Goal: Task Accomplishment & Management: Manage account settings

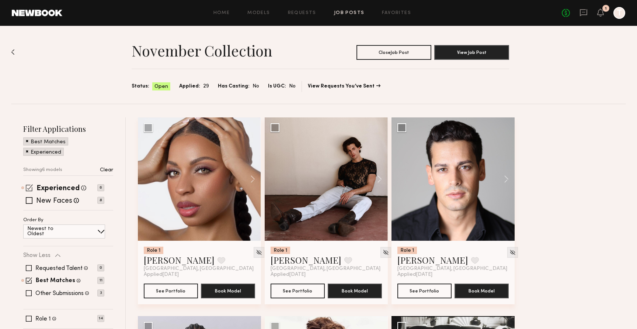
click at [27, 187] on span at bounding box center [29, 187] width 7 height 7
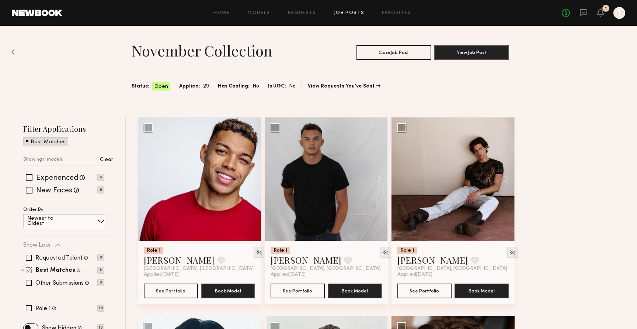
click at [28, 269] on span at bounding box center [29, 270] width 6 height 6
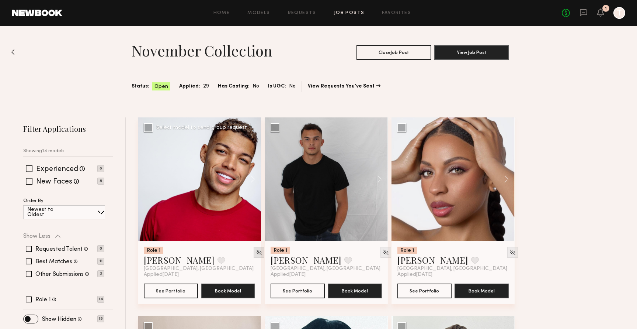
click at [256, 251] on img at bounding box center [259, 252] width 6 height 6
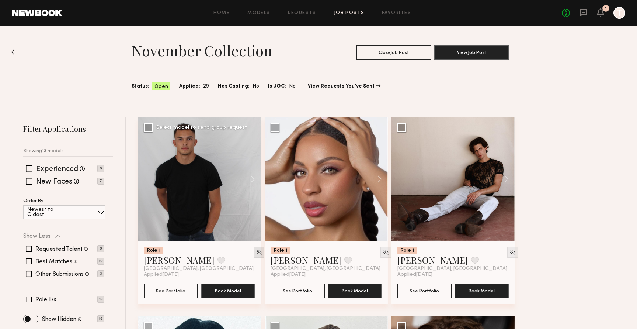
click at [254, 249] on div at bounding box center [259, 252] width 11 height 11
click at [383, 252] on img at bounding box center [386, 252] width 6 height 6
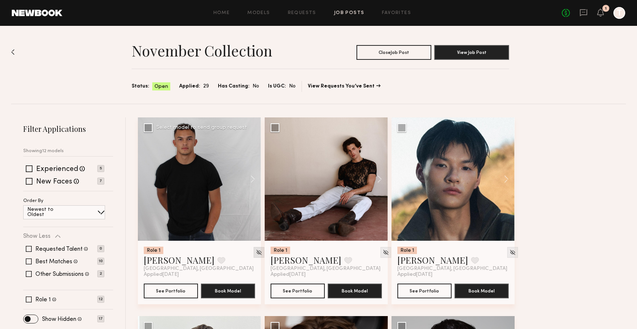
click at [256, 253] on img at bounding box center [259, 252] width 6 height 6
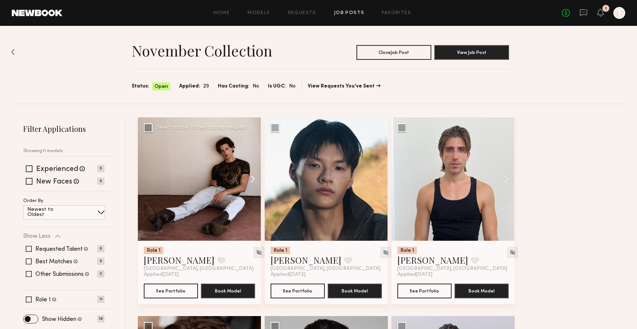
click at [252, 181] on button at bounding box center [250, 178] width 24 height 123
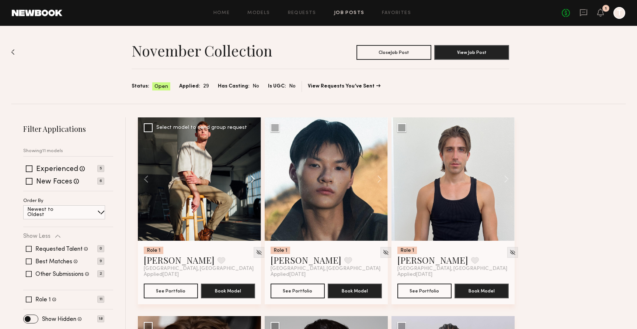
click at [252, 181] on button at bounding box center [250, 178] width 24 height 123
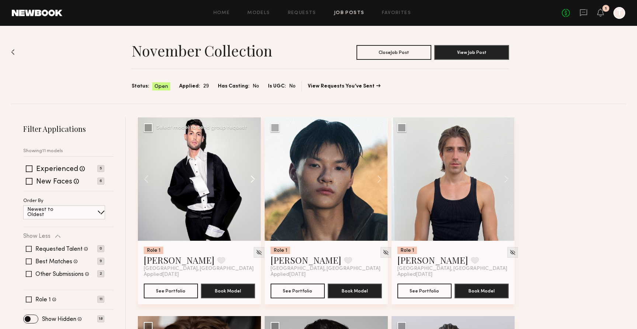
click at [252, 181] on button at bounding box center [250, 178] width 24 height 123
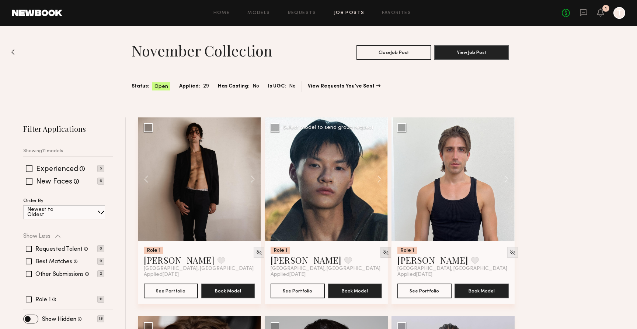
click at [383, 252] on img at bounding box center [386, 252] width 6 height 6
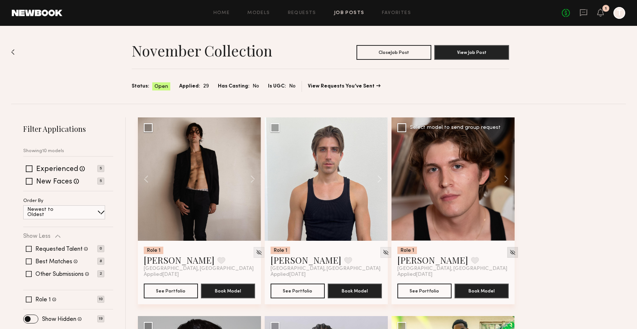
click at [510, 252] on img at bounding box center [513, 252] width 6 height 6
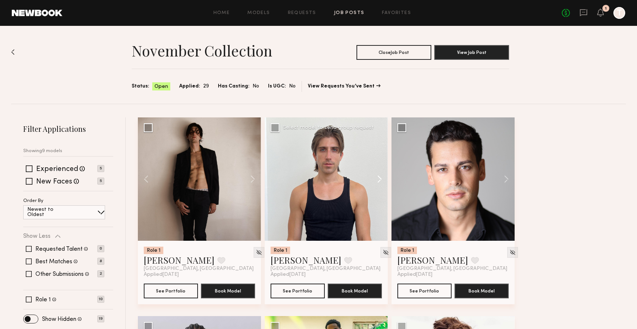
click at [379, 180] on button at bounding box center [376, 178] width 24 height 123
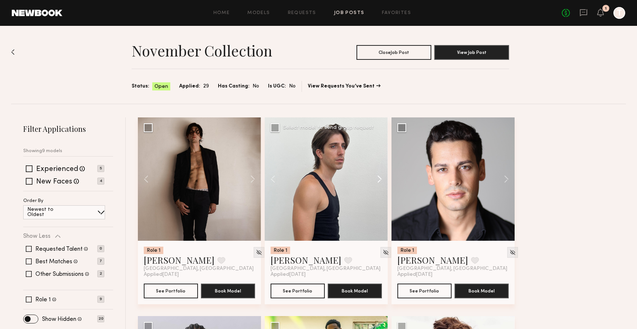
click at [379, 180] on button at bounding box center [376, 178] width 24 height 123
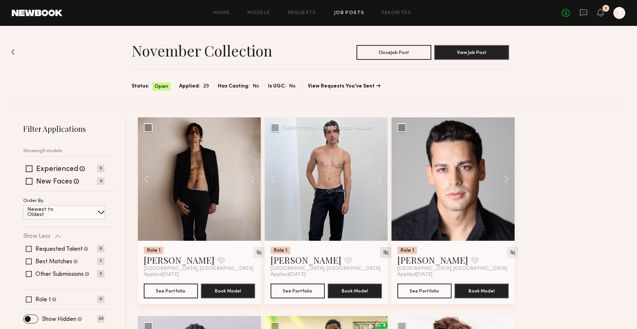
click at [383, 252] on img at bounding box center [386, 252] width 6 height 6
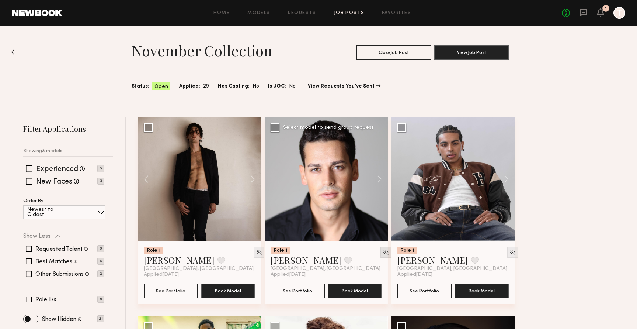
click at [383, 251] on img at bounding box center [386, 252] width 6 height 6
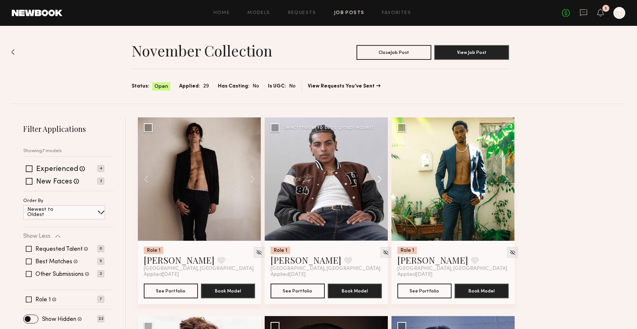
click at [381, 181] on button at bounding box center [376, 178] width 24 height 123
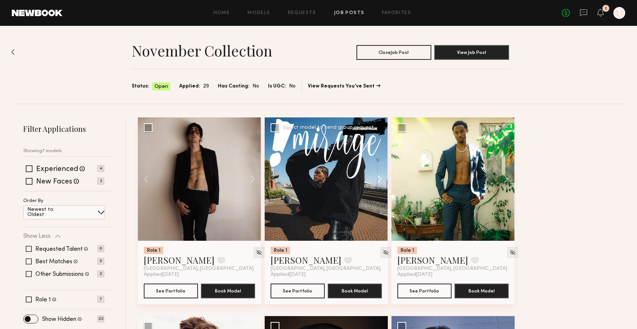
click at [381, 181] on button at bounding box center [376, 178] width 24 height 123
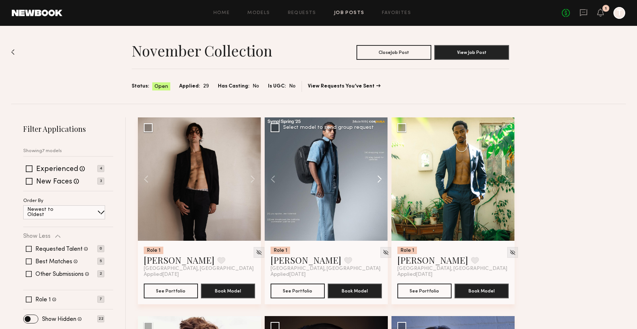
click at [381, 181] on button at bounding box center [376, 178] width 24 height 123
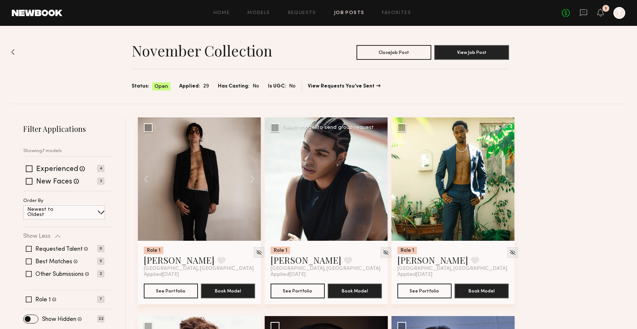
click at [381, 181] on button at bounding box center [376, 178] width 24 height 123
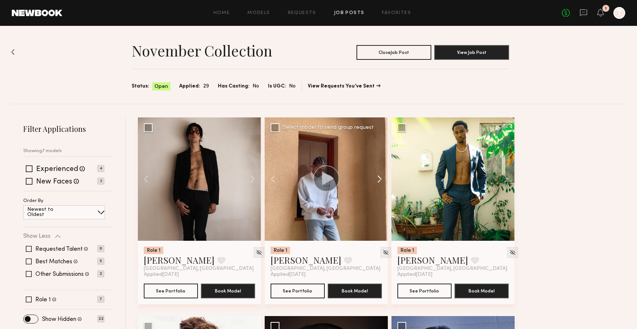
click at [381, 181] on button at bounding box center [376, 178] width 24 height 123
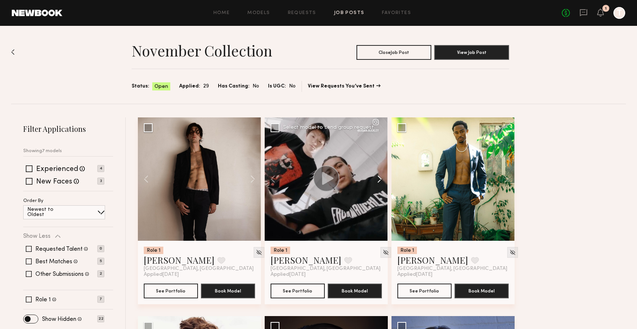
click at [381, 181] on button at bounding box center [376, 178] width 24 height 123
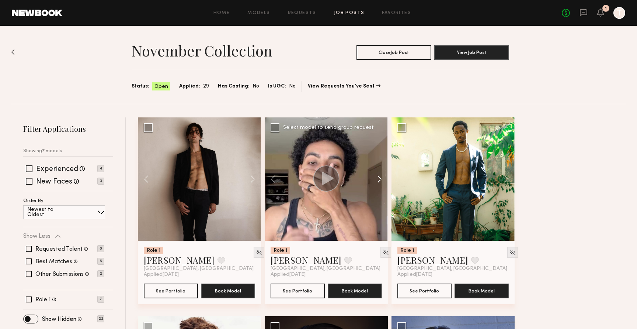
click at [381, 181] on button at bounding box center [376, 178] width 24 height 123
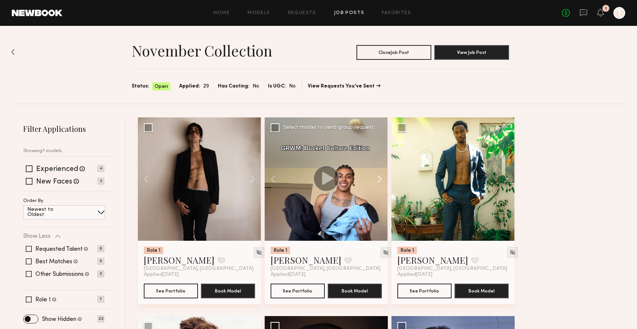
click at [381, 181] on button at bounding box center [376, 178] width 24 height 123
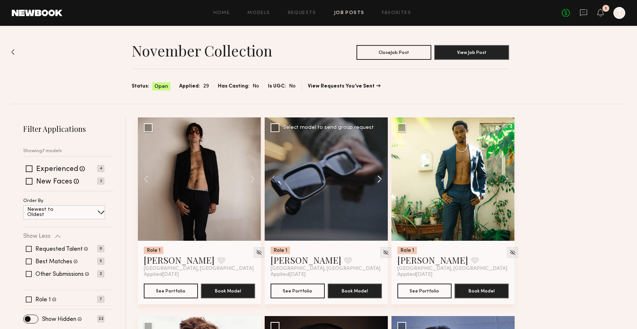
click at [381, 181] on button at bounding box center [376, 178] width 24 height 123
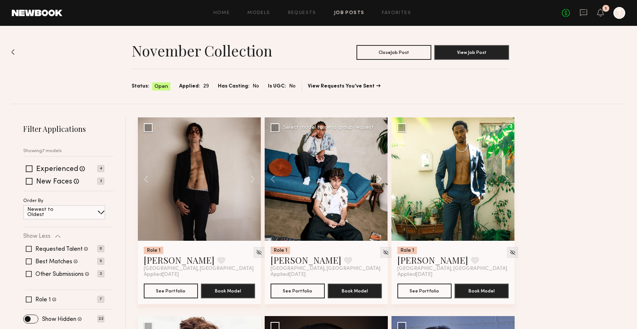
click at [381, 181] on button at bounding box center [376, 178] width 24 height 123
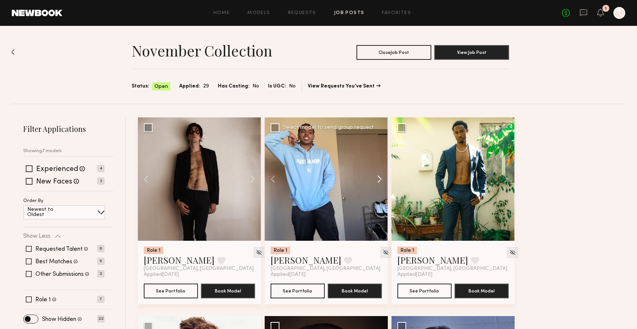
click at [381, 181] on button at bounding box center [376, 178] width 24 height 123
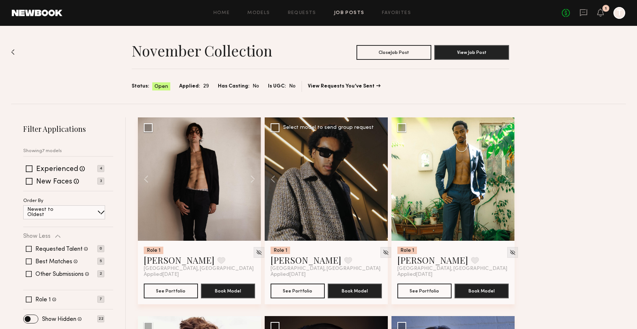
click at [381, 181] on div at bounding box center [326, 178] width 123 height 123
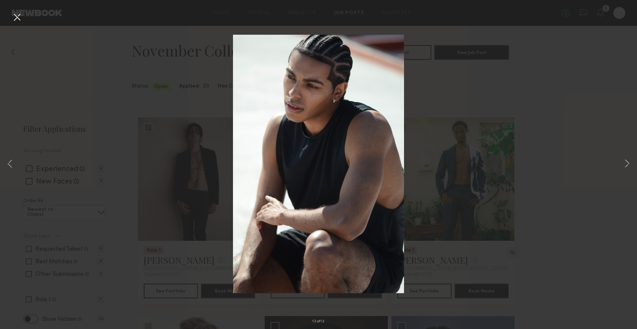
click at [20, 14] on button at bounding box center [17, 17] width 12 height 13
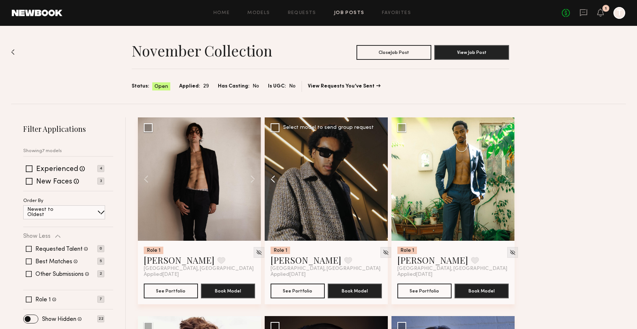
click at [276, 179] on button at bounding box center [277, 178] width 24 height 123
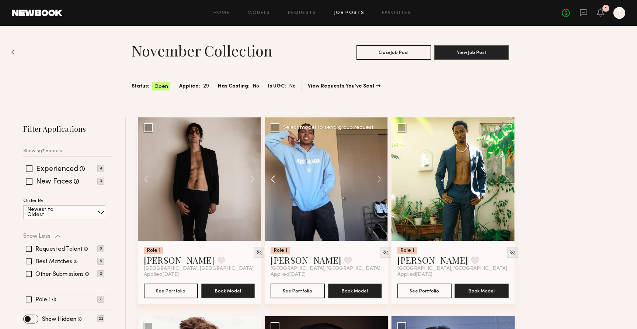
click at [273, 180] on button at bounding box center [277, 178] width 24 height 123
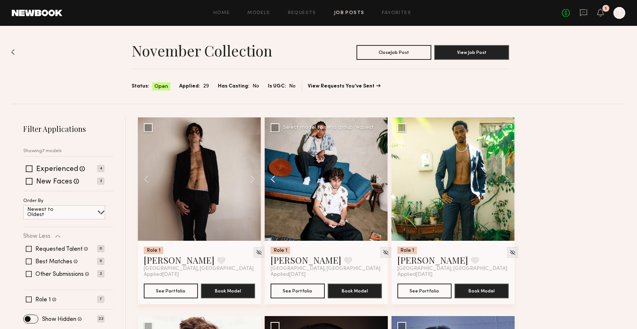
click at [273, 180] on button at bounding box center [277, 178] width 24 height 123
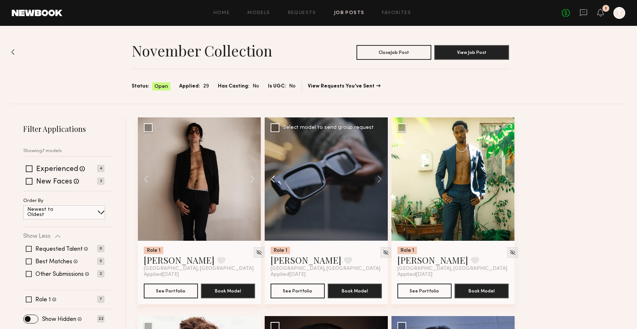
click at [273, 180] on button at bounding box center [277, 178] width 24 height 123
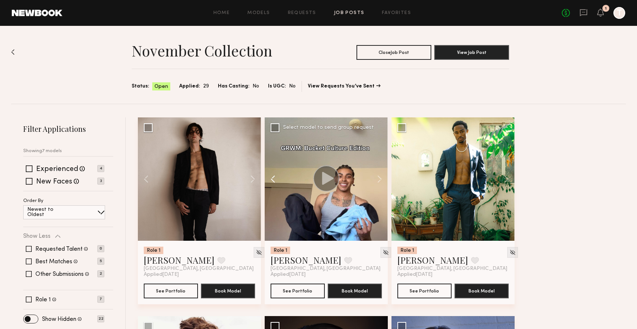
click at [273, 180] on button at bounding box center [277, 178] width 24 height 123
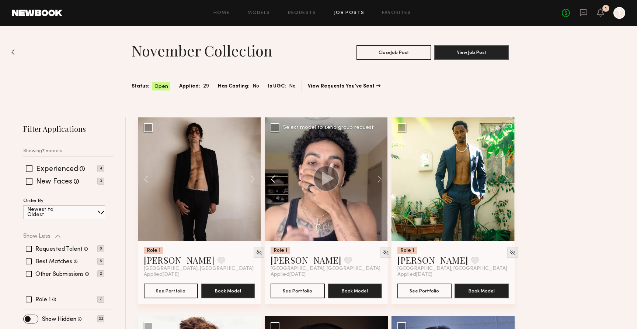
click at [272, 176] on button at bounding box center [277, 178] width 24 height 123
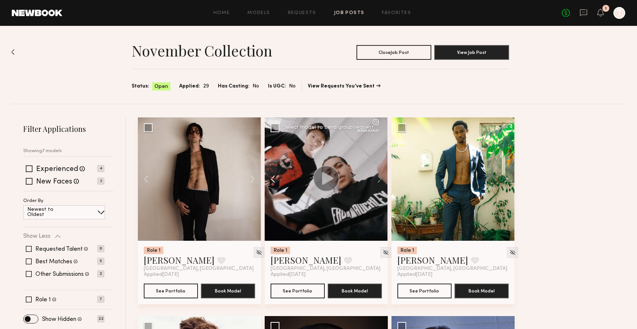
click at [272, 176] on button at bounding box center [277, 178] width 24 height 123
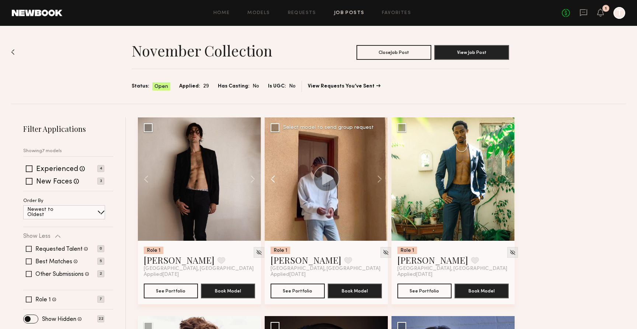
click at [272, 176] on button at bounding box center [277, 178] width 24 height 123
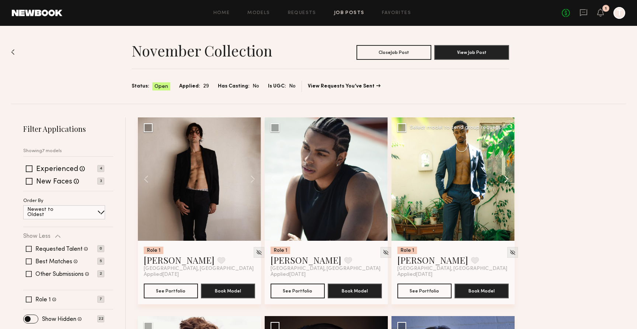
click at [507, 177] on button at bounding box center [503, 178] width 24 height 123
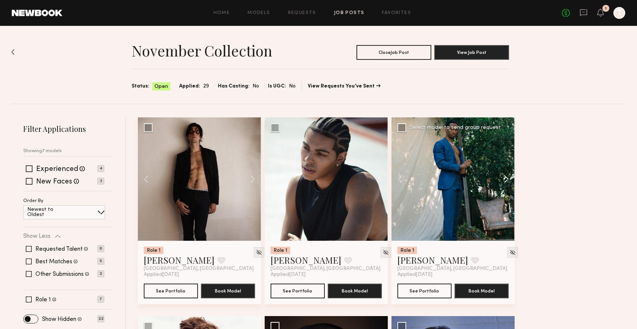
click at [507, 177] on button at bounding box center [503, 178] width 24 height 123
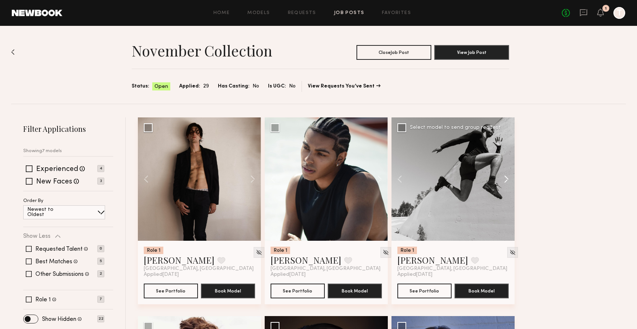
click at [507, 177] on button at bounding box center [503, 178] width 24 height 123
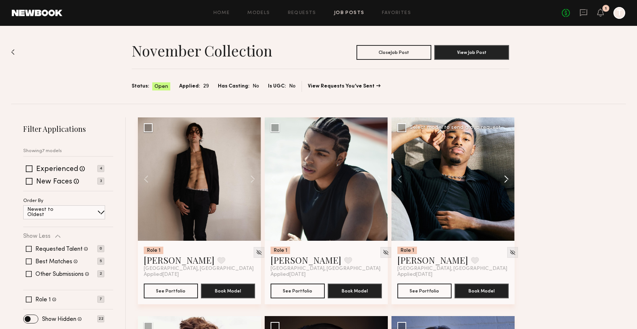
click at [507, 177] on button at bounding box center [503, 178] width 24 height 123
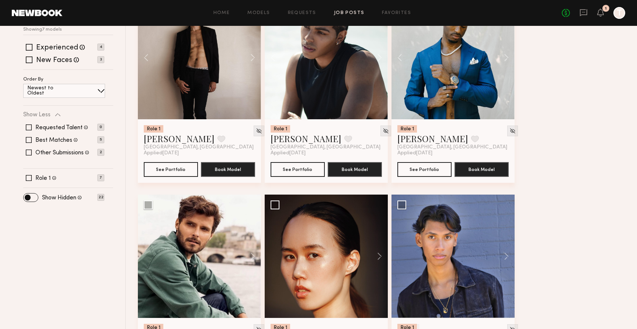
scroll to position [121, 0]
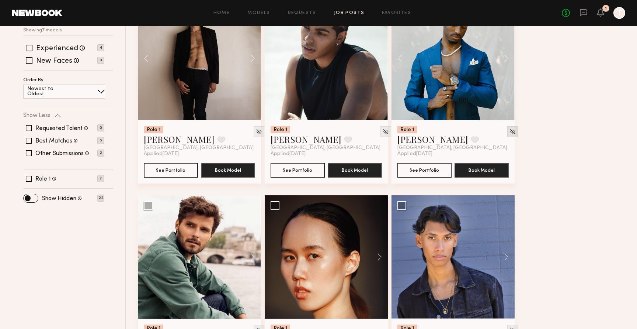
click at [510, 129] on img at bounding box center [513, 131] width 6 height 6
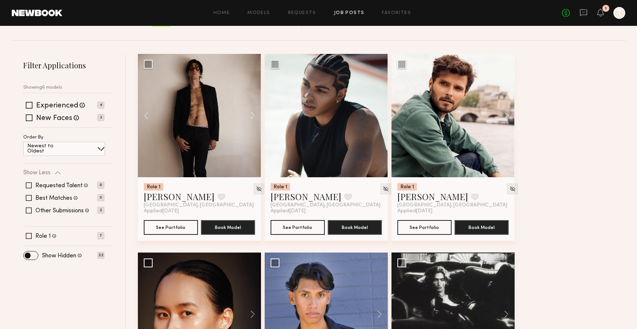
scroll to position [63, 0]
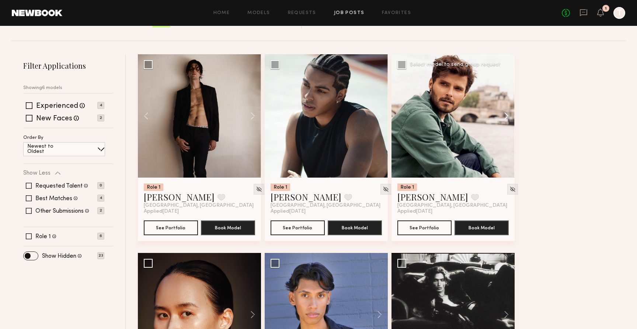
click at [505, 113] on button at bounding box center [503, 115] width 24 height 123
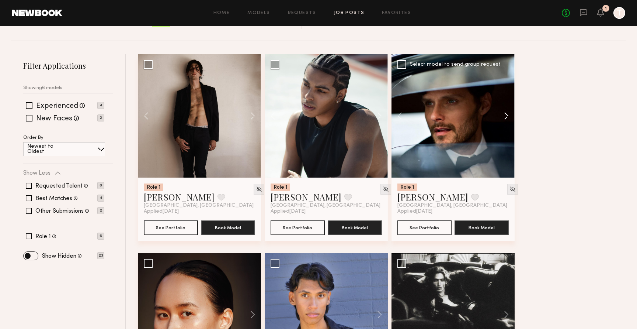
click at [505, 113] on button at bounding box center [503, 115] width 24 height 123
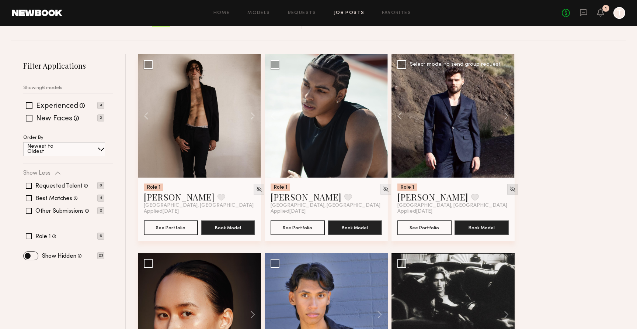
click at [510, 189] on img at bounding box center [513, 189] width 6 height 6
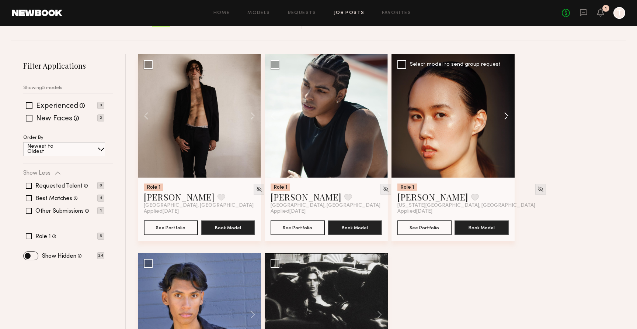
click at [508, 113] on button at bounding box center [503, 115] width 24 height 123
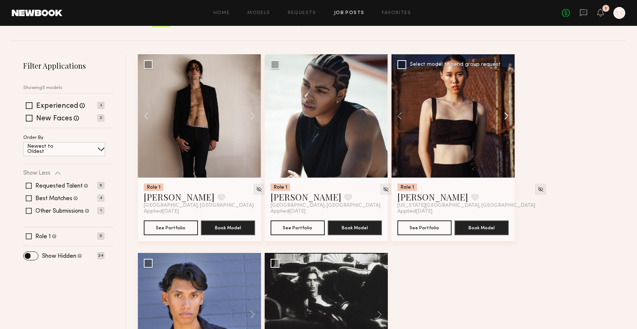
click at [508, 113] on button at bounding box center [503, 115] width 24 height 123
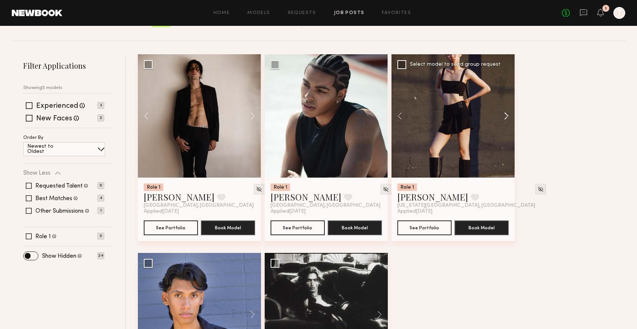
click at [508, 113] on button at bounding box center [503, 115] width 24 height 123
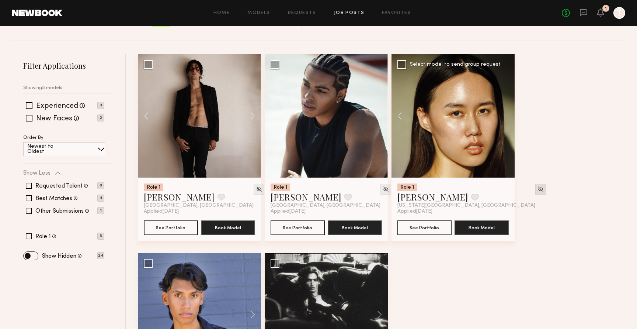
click at [538, 188] on img at bounding box center [541, 189] width 6 height 6
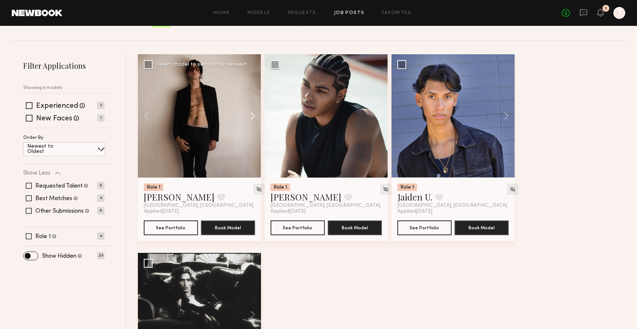
click at [254, 112] on button at bounding box center [250, 115] width 24 height 123
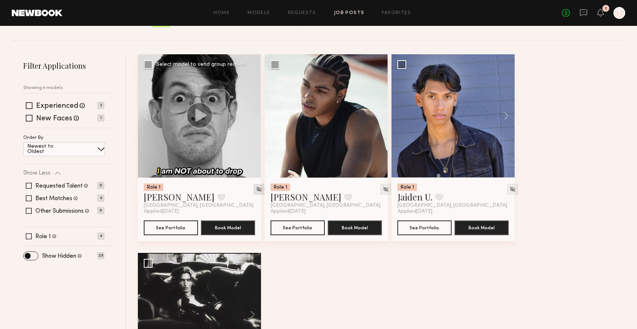
click at [256, 187] on img at bounding box center [259, 189] width 6 height 6
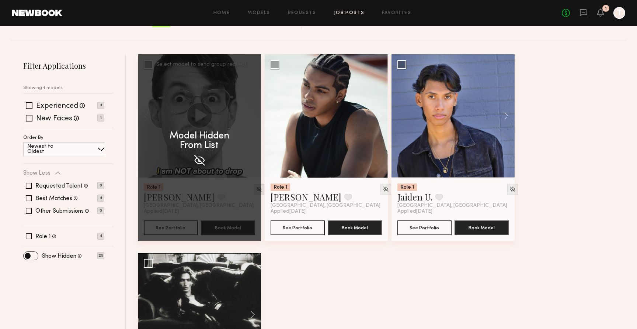
scroll to position [0, 0]
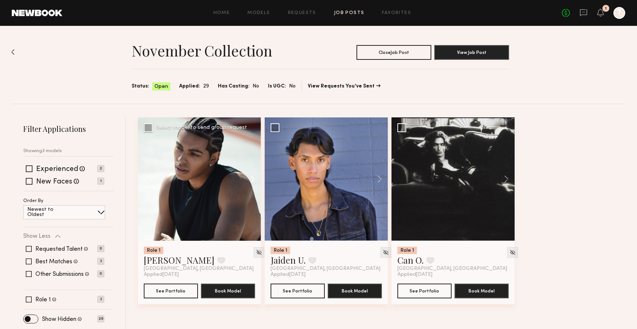
click at [249, 177] on button at bounding box center [250, 178] width 24 height 123
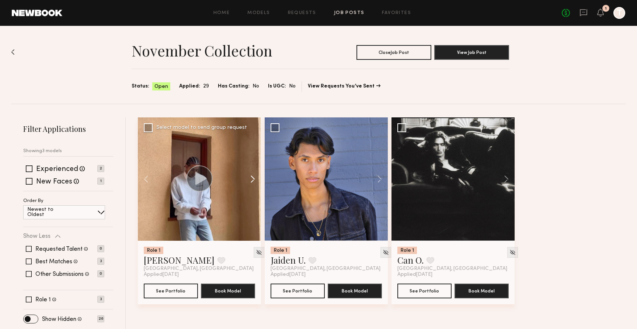
click at [249, 177] on button at bounding box center [250, 178] width 24 height 123
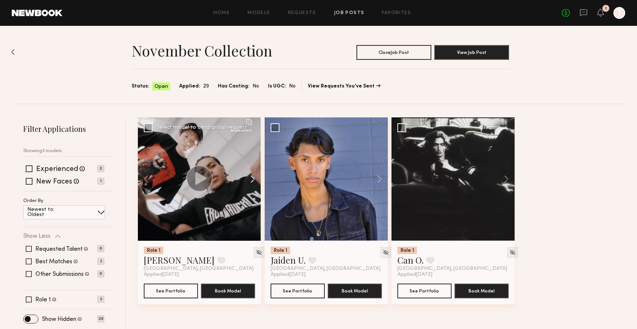
click at [249, 177] on button at bounding box center [250, 178] width 24 height 123
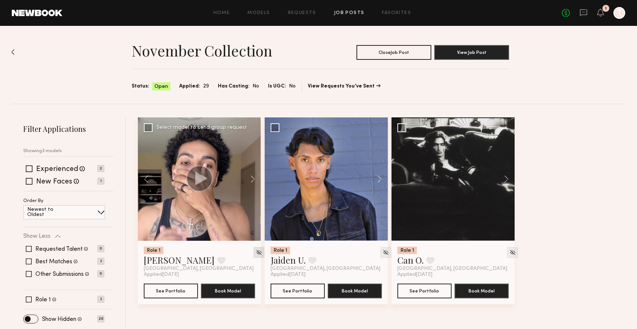
click at [256, 250] on img at bounding box center [259, 252] width 6 height 6
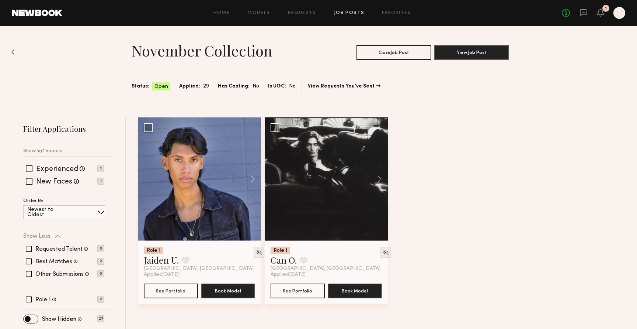
click at [477, 149] on div "Role 1 Jaiden U. Favorite [GEOGRAPHIC_DATA], [GEOGRAPHIC_DATA] Applied [DATE] S…" at bounding box center [384, 216] width 492 height 198
drag, startPoint x: 474, startPoint y: 148, endPoint x: 473, endPoint y: 180, distance: 32.5
click at [473, 180] on div "Role 1 Jaiden U. Favorite [GEOGRAPHIC_DATA], [GEOGRAPHIC_DATA] Applied [DATE] S…" at bounding box center [384, 216] width 492 height 198
click at [474, 155] on div "Role 1 Jaiden U. Favorite [GEOGRAPHIC_DATA], [GEOGRAPHIC_DATA] Applied [DATE] S…" at bounding box center [384, 216] width 492 height 198
click at [477, 263] on div "Role 1 Jaiden U. Favorite [GEOGRAPHIC_DATA], [GEOGRAPHIC_DATA] Applied [DATE] S…" at bounding box center [384, 216] width 492 height 198
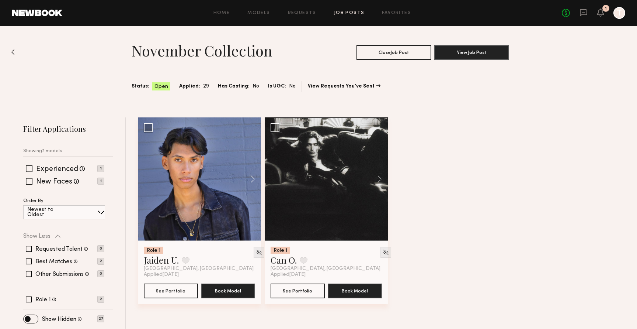
click at [476, 189] on div "Role 1 Jaiden U. Favorite [GEOGRAPHIC_DATA], [GEOGRAPHIC_DATA] Applied [DATE] S…" at bounding box center [384, 216] width 492 height 198
click at [476, 182] on div "Role 1 Jaiden U. Favorite [GEOGRAPHIC_DATA], [GEOGRAPHIC_DATA] Applied [DATE] S…" at bounding box center [384, 216] width 492 height 198
